Goal: Task Accomplishment & Management: Manage account settings

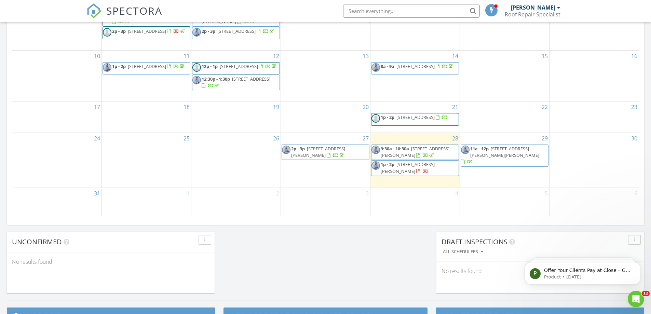
scroll to position [410, 0]
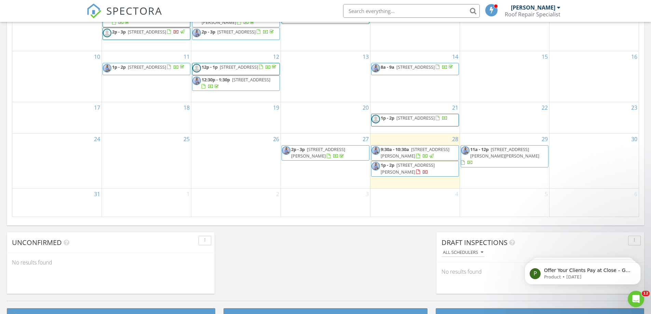
click at [422, 120] on span "1129 Cypress Ave, Hermosa Beach 90254" at bounding box center [416, 118] width 38 height 6
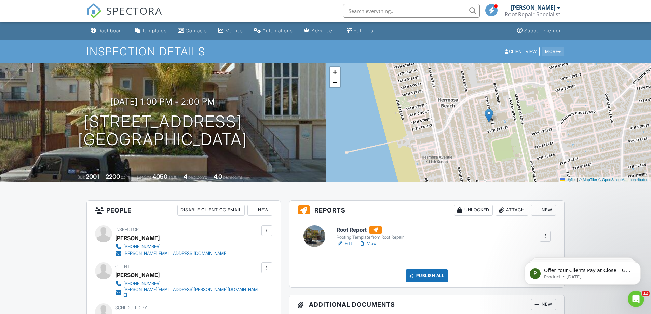
click at [561, 49] on div "More" at bounding box center [553, 51] width 22 height 9
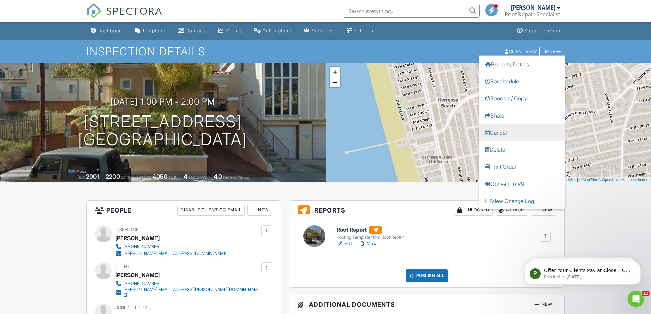
click at [507, 132] on link "Cancel" at bounding box center [522, 132] width 85 height 17
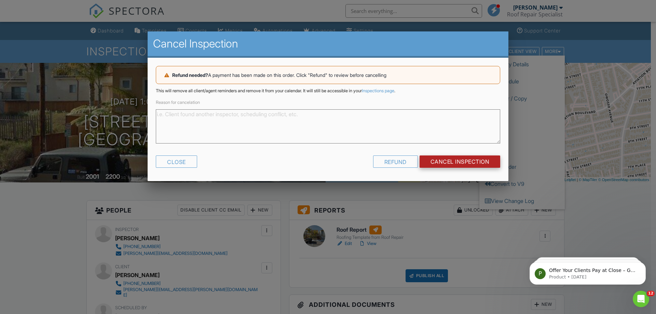
click at [463, 160] on input "Cancel Inspection" at bounding box center [460, 162] width 81 height 12
